Goal: Connect with others: Connect with others

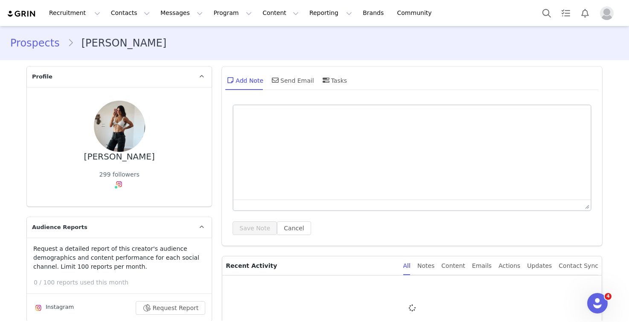
type input "+1 ([GEOGRAPHIC_DATA])"
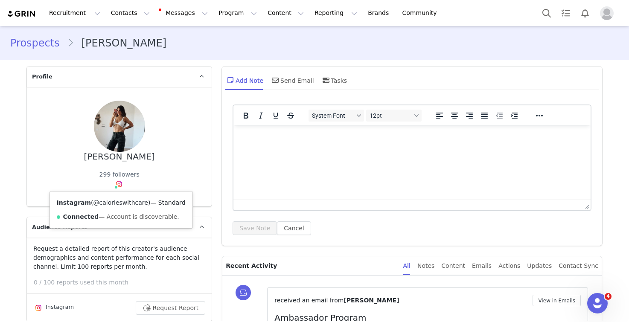
click at [120, 203] on link "@calorieswithcare" at bounding box center [120, 202] width 55 height 7
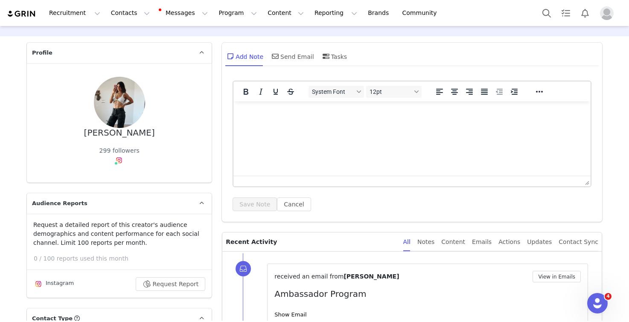
scroll to position [148, 0]
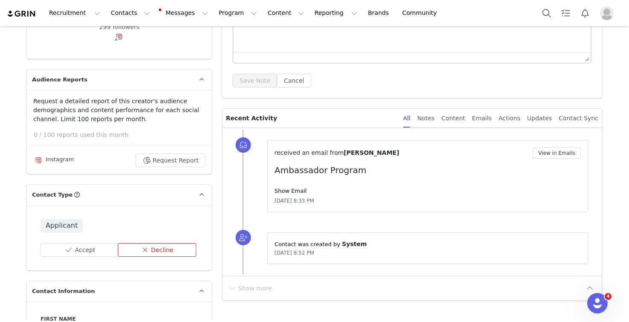
click at [158, 246] on button "Decline" at bounding box center [157, 250] width 79 height 14
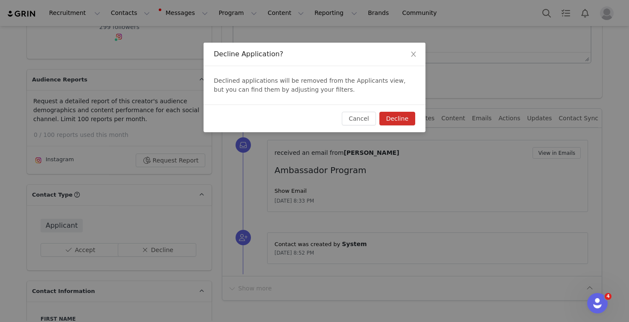
click at [397, 118] on button "Decline" at bounding box center [397, 119] width 36 height 14
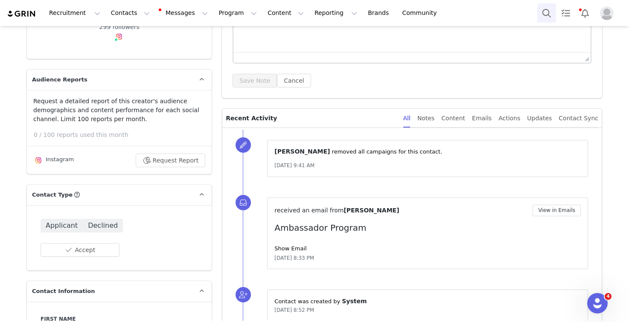
click at [546, 11] on button "Search" at bounding box center [546, 12] width 19 height 19
